Goal: Information Seeking & Learning: Learn about a topic

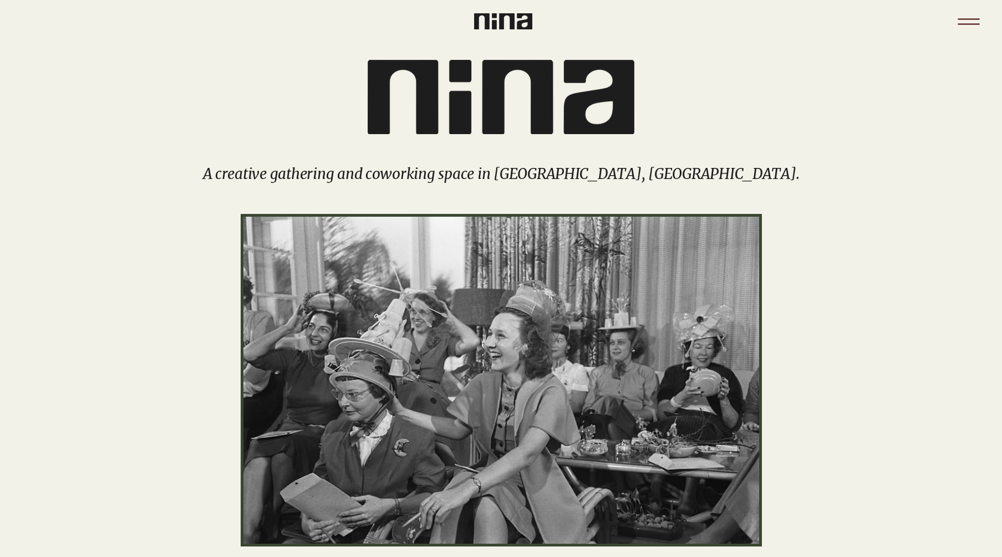
click at [970, 22] on icon "Menu" at bounding box center [968, 21] width 39 height 39
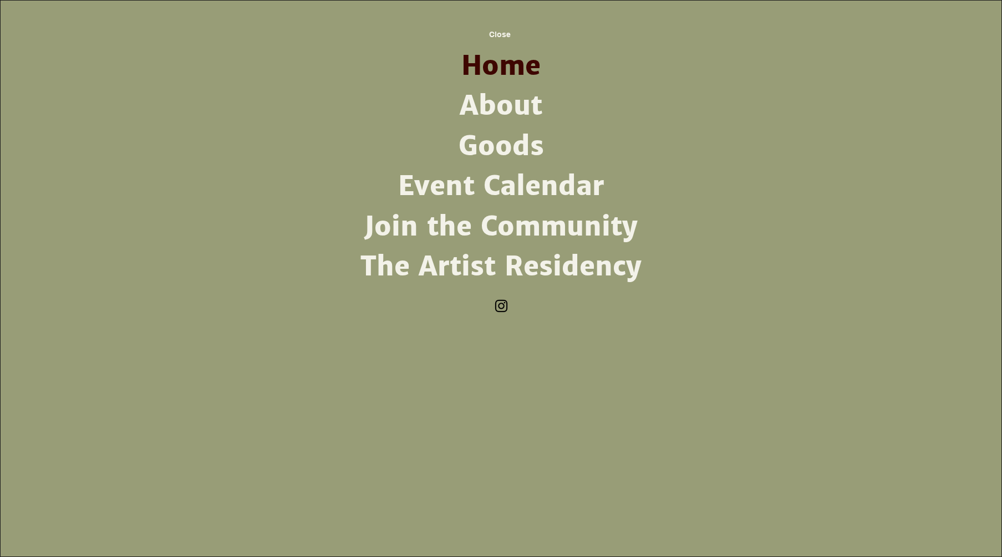
click at [558, 267] on link "The Artist Residency" at bounding box center [500, 267] width 289 height 40
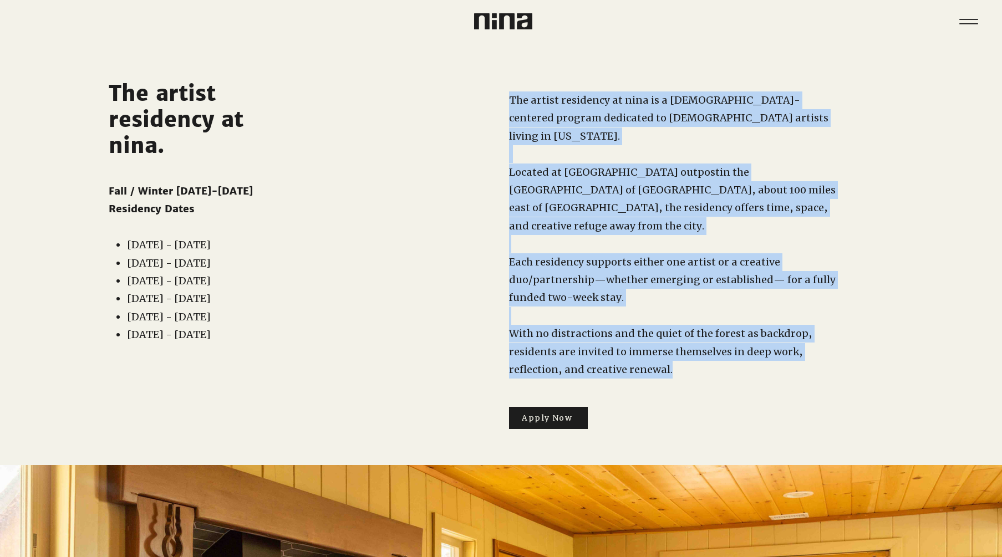
drag, startPoint x: 686, startPoint y: 351, endPoint x: 506, endPoint y: 111, distance: 300.2
click at [506, 111] on div "The artist residency at nina is a [DEMOGRAPHIC_DATA]-centered program dedicated…" at bounding box center [653, 250] width 608 height 415
copy div "The artist residency at nina is a [DEMOGRAPHIC_DATA]-centered program dedicated…"
click at [416, 179] on div "main content" at bounding box center [653, 250] width 608 height 415
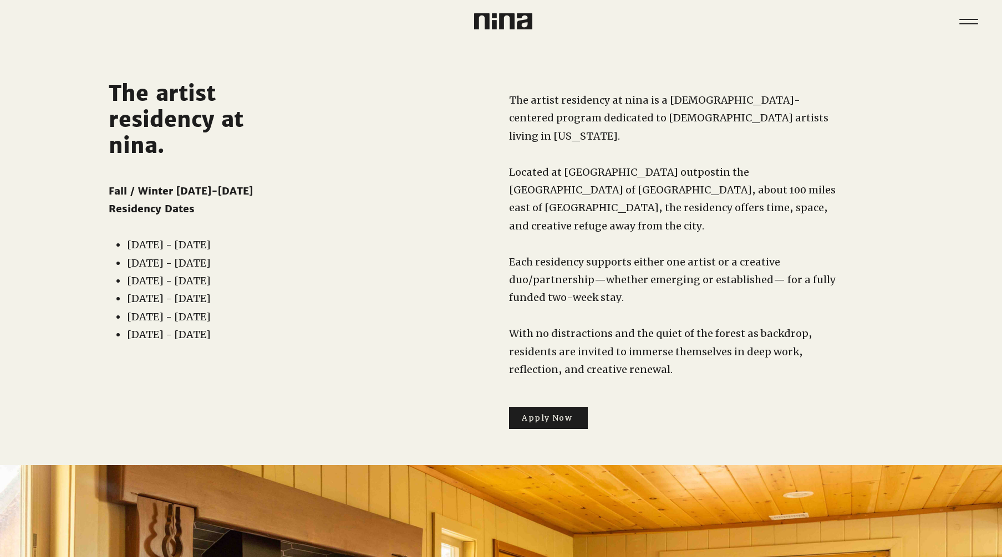
click at [456, 47] on div "main content" at bounding box center [653, 250] width 608 height 415
click at [468, 28] on div at bounding box center [380, 14] width 242 height 29
drag, startPoint x: 470, startPoint y: 28, endPoint x: 475, endPoint y: 31, distance: 6.0
click at [471, 28] on div at bounding box center [380, 14] width 242 height 29
click at [481, 17] on img at bounding box center [503, 21] width 58 height 16
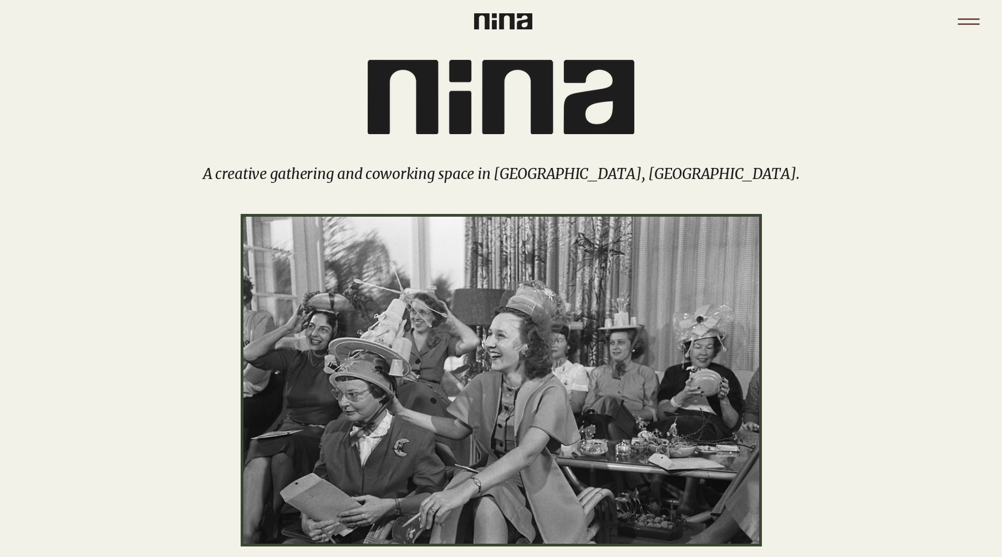
click at [974, 17] on icon "Menu" at bounding box center [968, 21] width 39 height 39
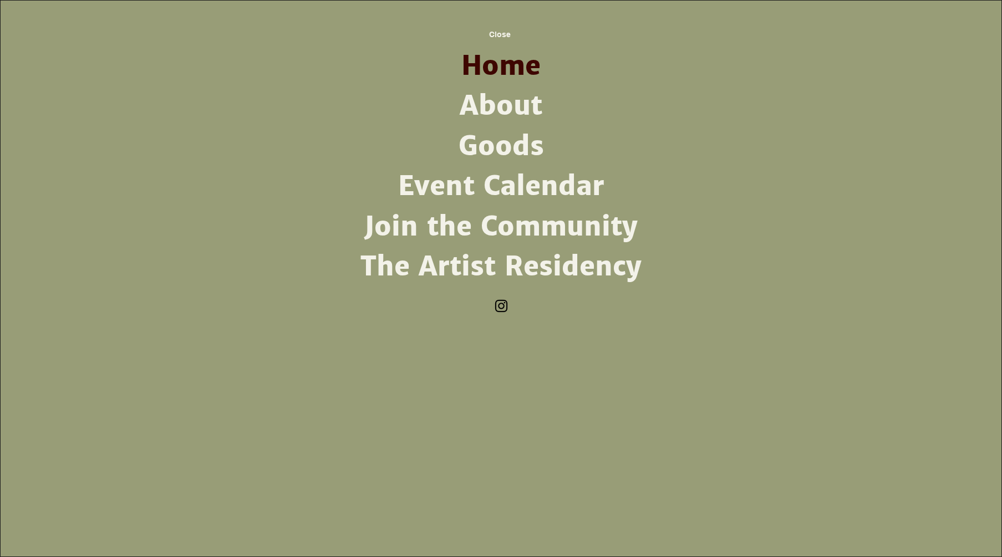
click at [517, 264] on link "The Artist Residency" at bounding box center [500, 267] width 289 height 40
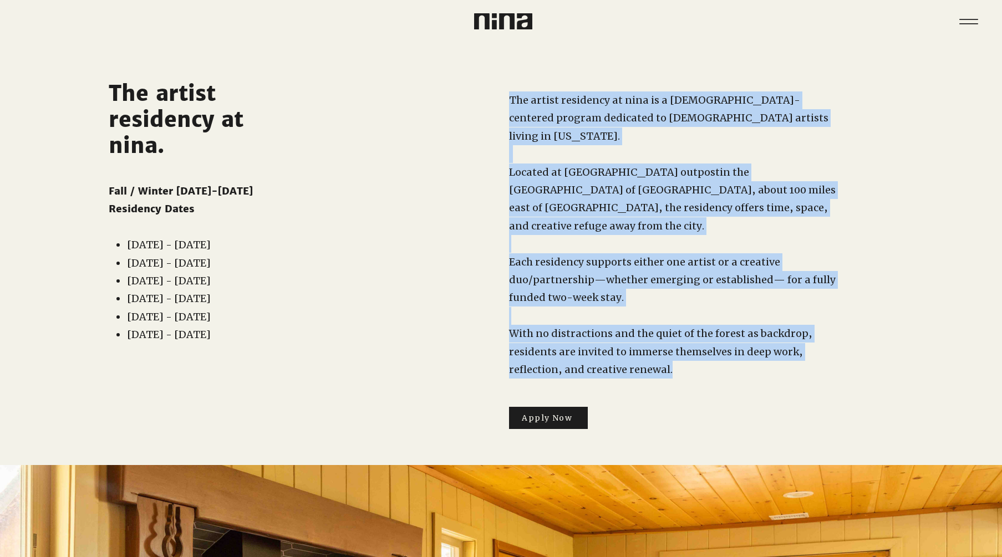
drag, startPoint x: 673, startPoint y: 351, endPoint x: 507, endPoint y: 99, distance: 301.7
click at [507, 99] on div "The artist residency at nina is a [DEMOGRAPHIC_DATA]-centered program dedicated…" at bounding box center [653, 250] width 608 height 415
copy div "The artist residency at nina is a [DEMOGRAPHIC_DATA]-centered program dedicated…"
click at [971, 12] on icon "Menu" at bounding box center [968, 21] width 39 height 39
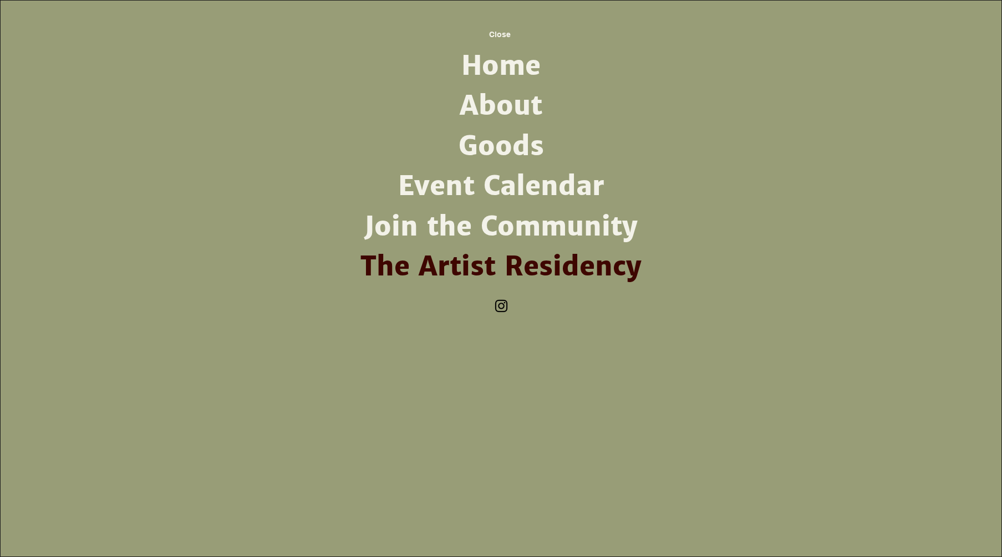
click at [476, 108] on link "About" at bounding box center [500, 106] width 289 height 40
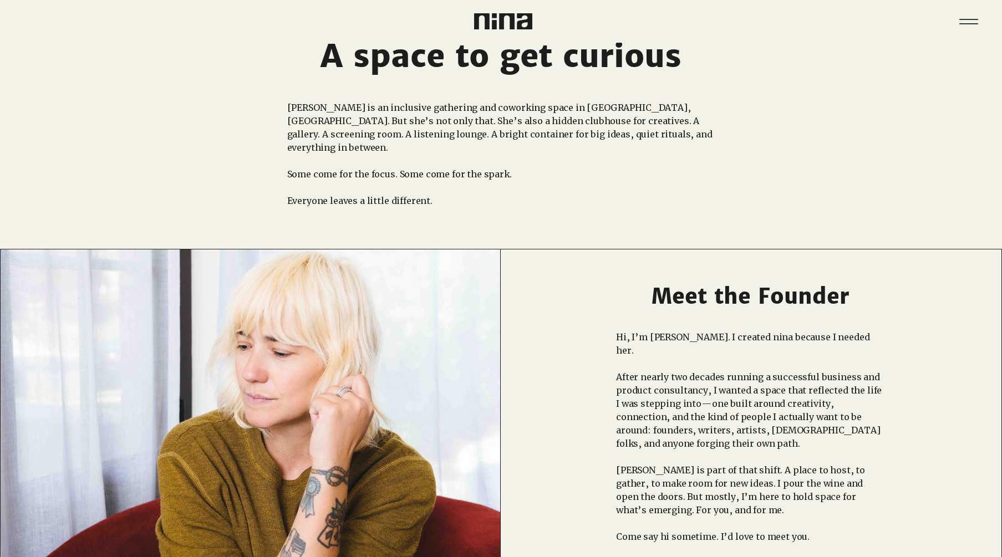
scroll to position [128, 0]
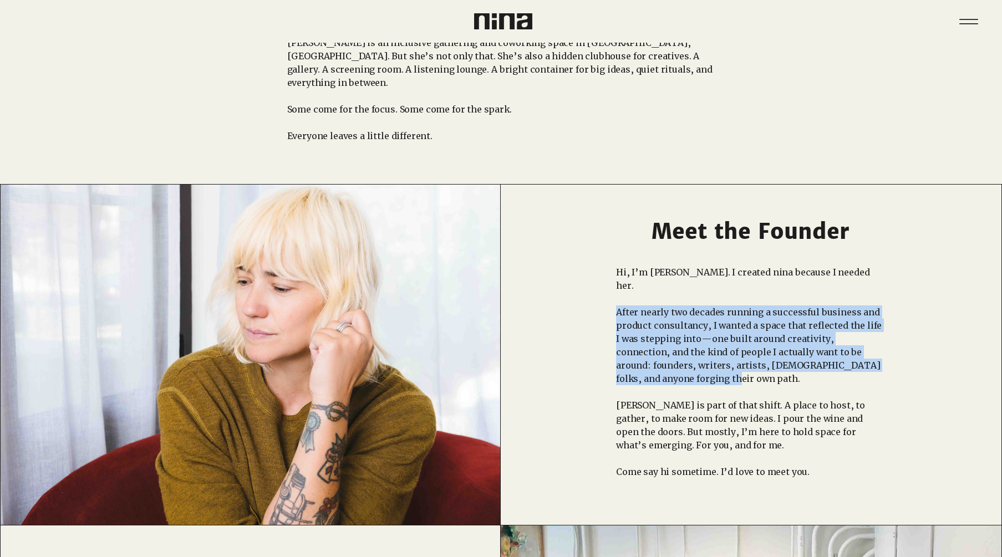
drag, startPoint x: 653, startPoint y: 357, endPoint x: 616, endPoint y: 303, distance: 65.5
click at [616, 305] on p "After nearly two decades running a successful business and product consultancy,…" at bounding box center [750, 345] width 269 height 80
copy p "After nearly two decades running a successful business and product consultancy,…"
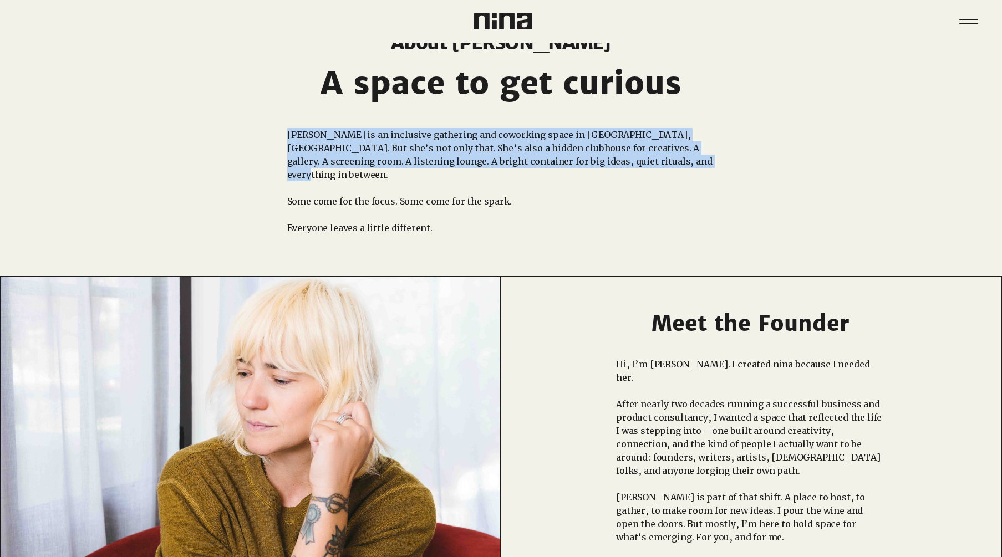
drag, startPoint x: 642, startPoint y: 160, endPoint x: 289, endPoint y: 134, distance: 354.1
click at [289, 134] on p "nina is an inclusive gathering and coworking space in Atwater Village, Los Ange…" at bounding box center [500, 154] width 427 height 53
copy p "nina is an inclusive gathering and coworking space in Atwater Village, Los Ange…"
